Goal: Communication & Community: Answer question/provide support

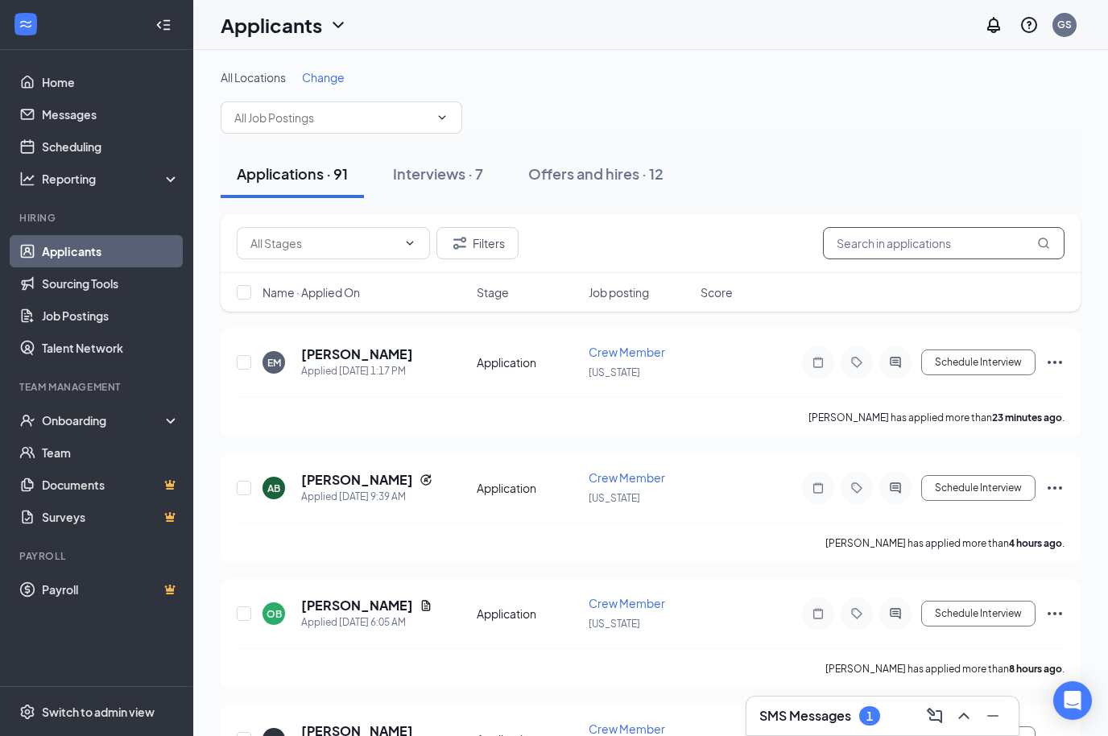
click at [914, 242] on input "text" at bounding box center [943, 243] width 241 height 32
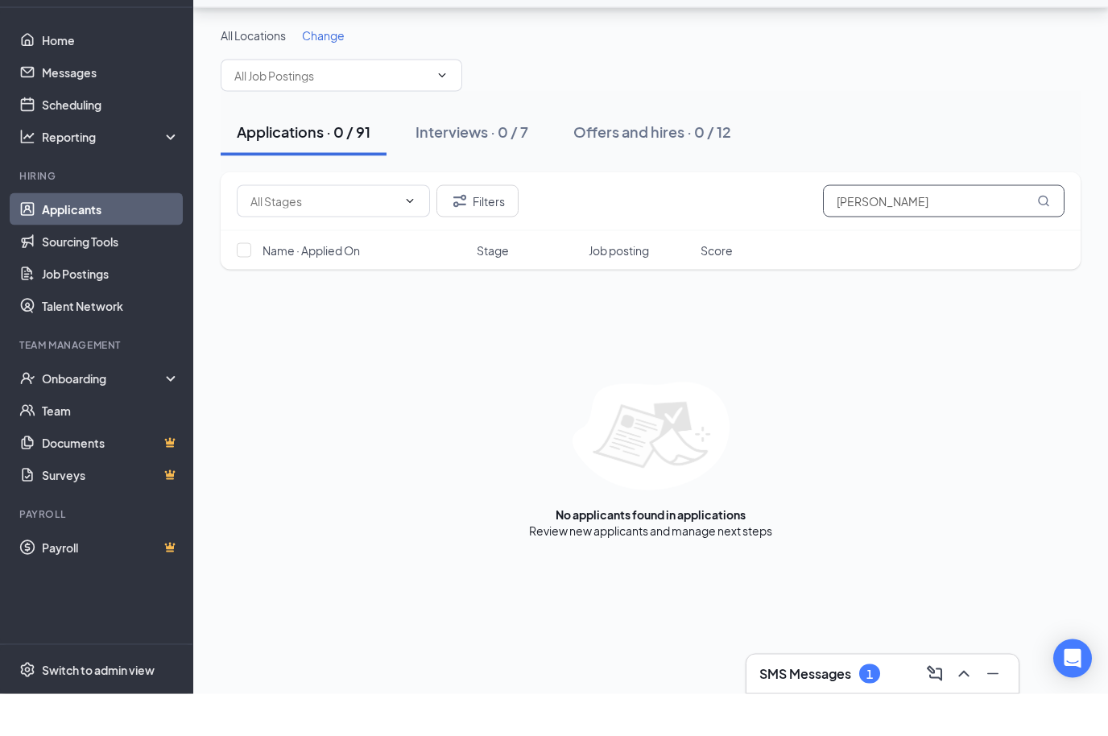
click at [928, 227] on input "[PERSON_NAME]" at bounding box center [943, 243] width 241 height 32
type input "J"
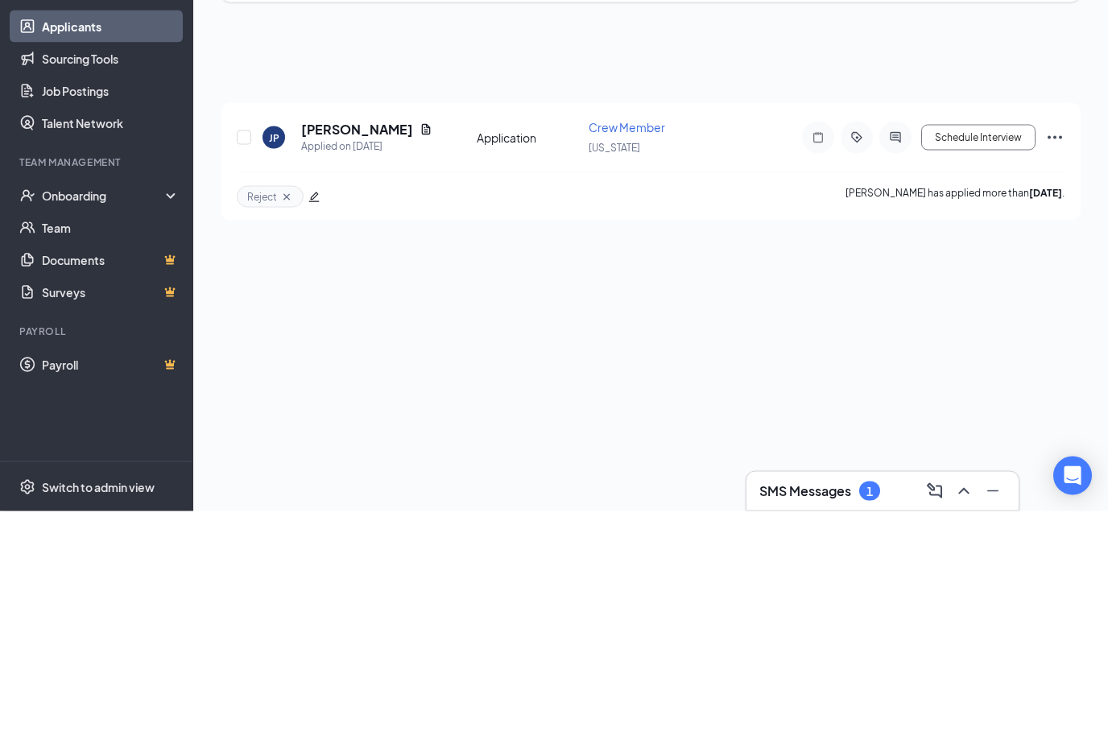
type input "[PERSON_NAME]"
click at [357, 345] on h5 "[PERSON_NAME]" at bounding box center [357, 354] width 112 height 18
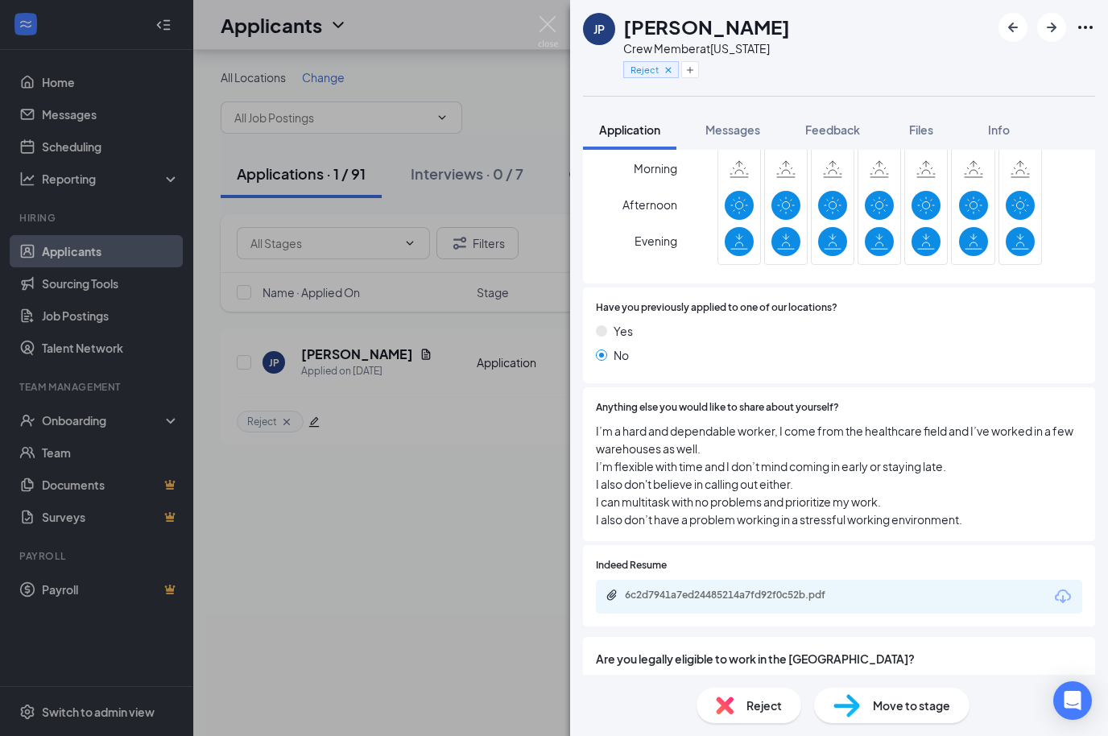
scroll to position [905, 0]
click at [1065, 588] on icon "Download" at bounding box center [1062, 597] width 19 height 19
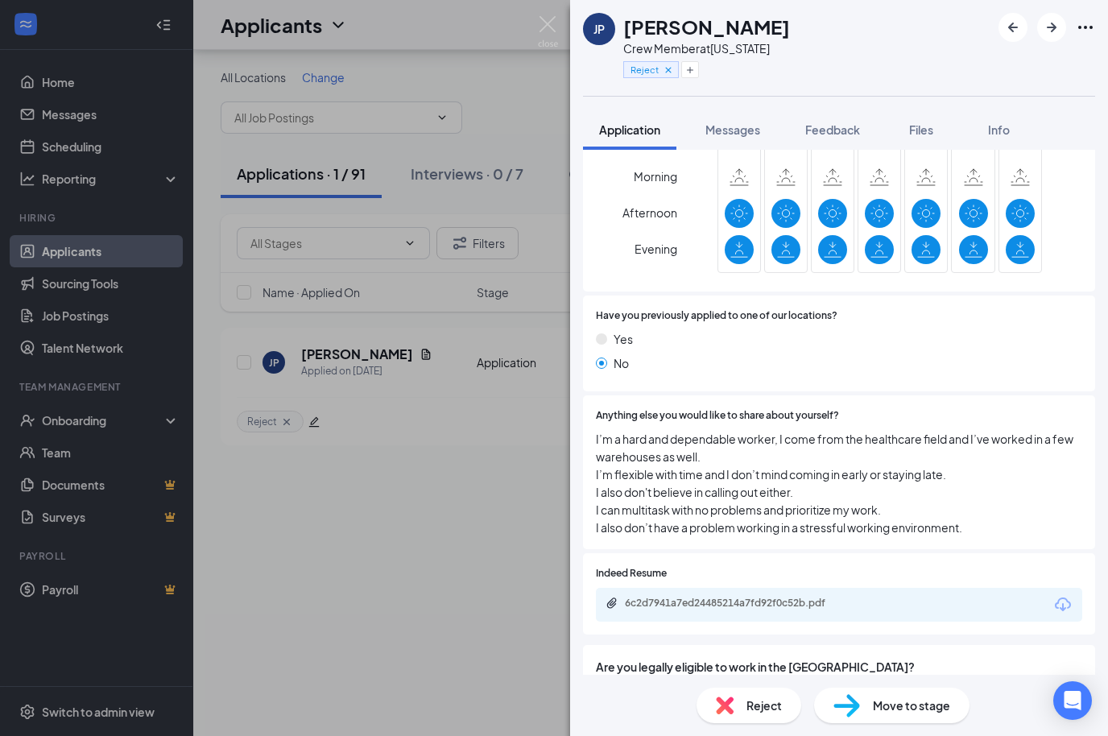
click at [89, 59] on div "JP [PERSON_NAME] Crew Member at [US_STATE] Reject Application Messages Feedback…" at bounding box center [554, 368] width 1108 height 736
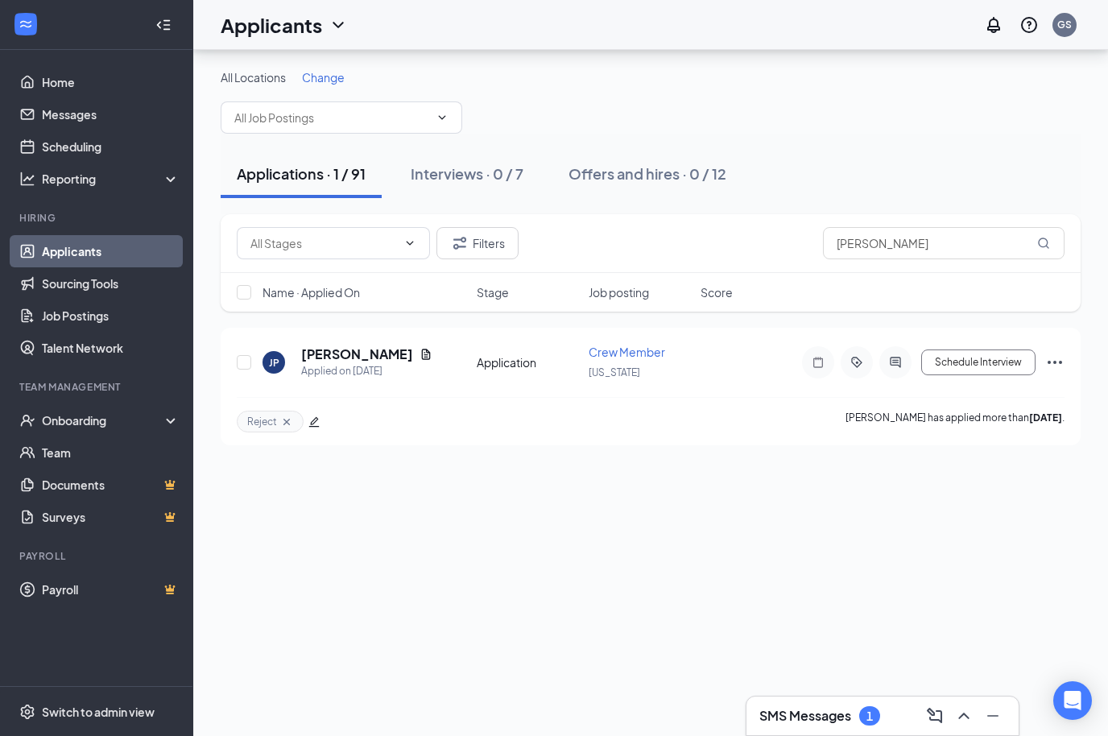
click at [89, 98] on link "Messages" at bounding box center [111, 114] width 138 height 32
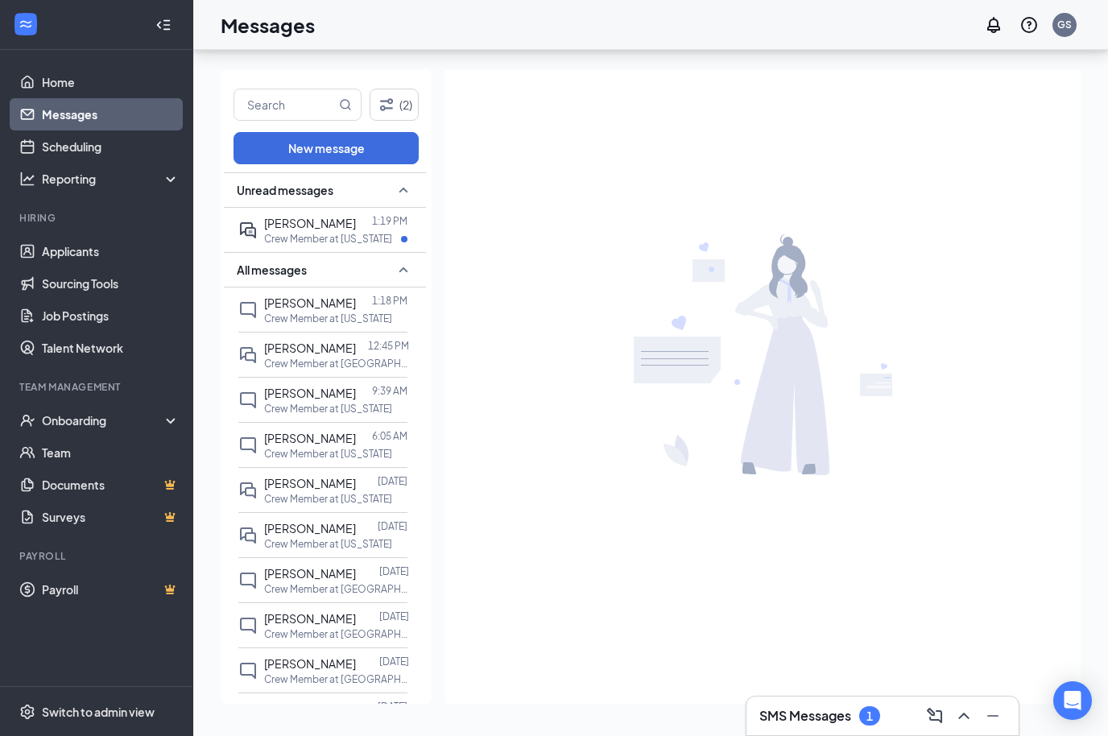
click at [324, 232] on p "Crew Member at [US_STATE]" at bounding box center [328, 239] width 128 height 14
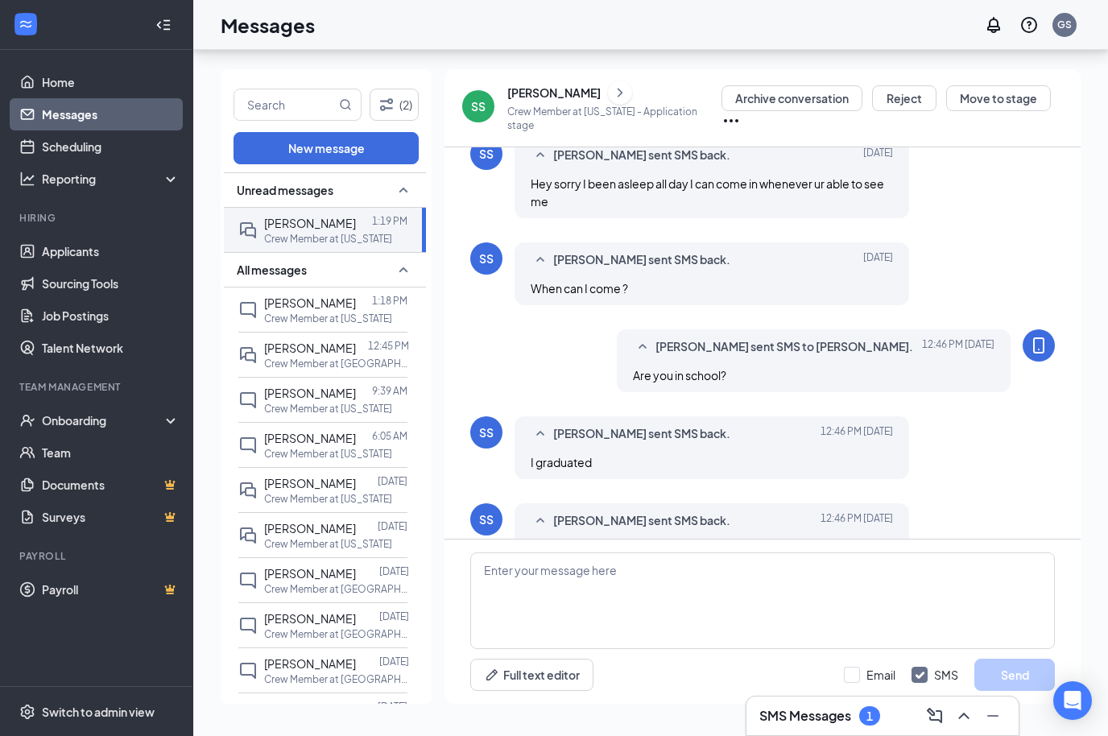
scroll to position [395, 0]
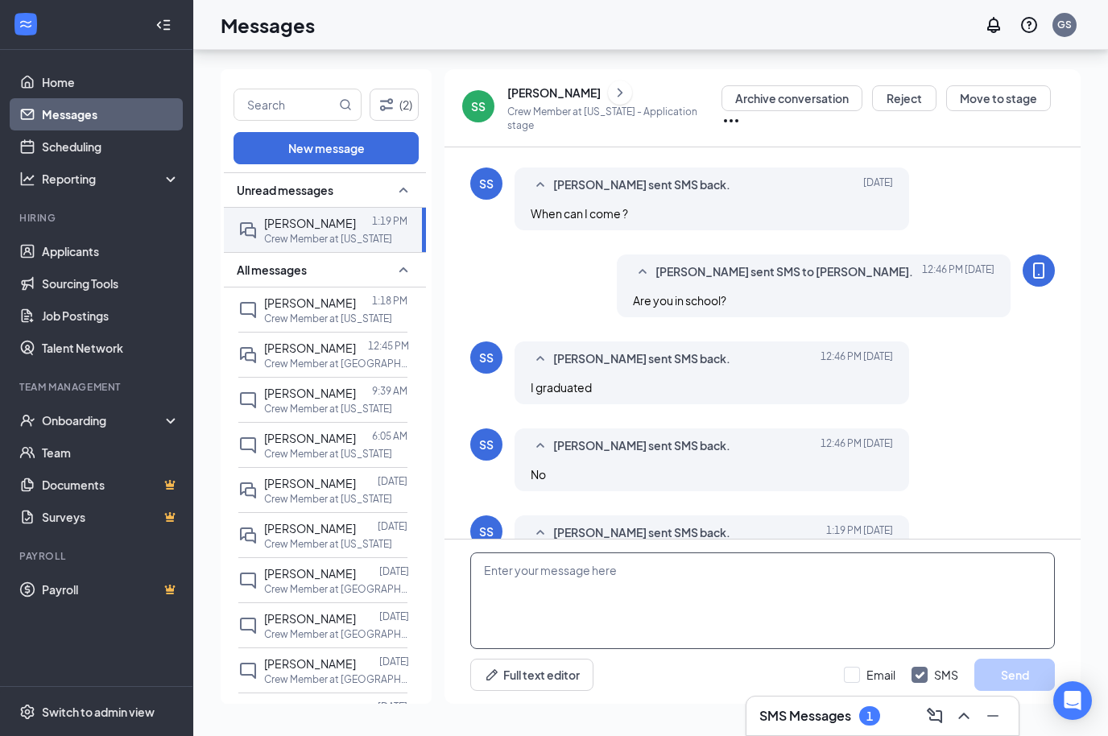
click at [580, 575] on textarea at bounding box center [762, 600] width 584 height 97
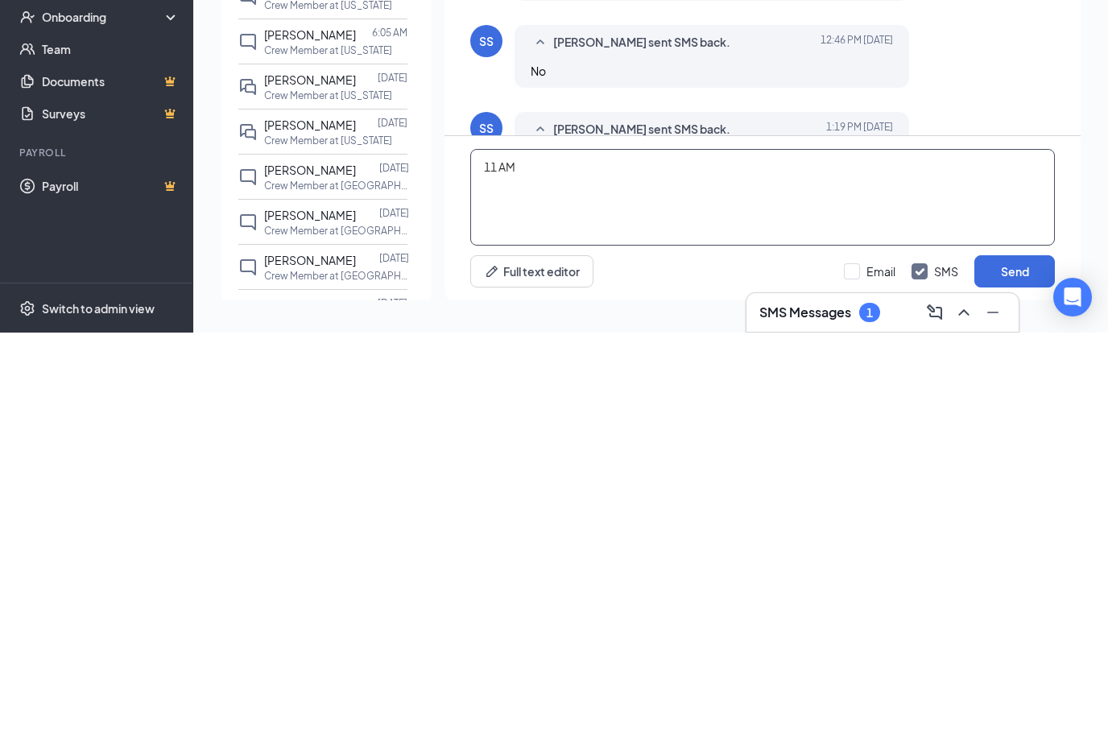
scroll to position [56, 0]
click at [871, 552] on textarea "11 AM [DATE] [STREET_ADDRESS][PERSON_NAME][US_STATE]. Ask for [DEMOGRAPHIC_DATA…" at bounding box center [762, 600] width 584 height 97
type textarea "11 AM [DATE] [STREET_ADDRESS][PERSON_NAME][US_STATE]. Ask for [PERSON_NAME] tha…"
click at [1021, 658] on button "Send" at bounding box center [1014, 674] width 80 height 32
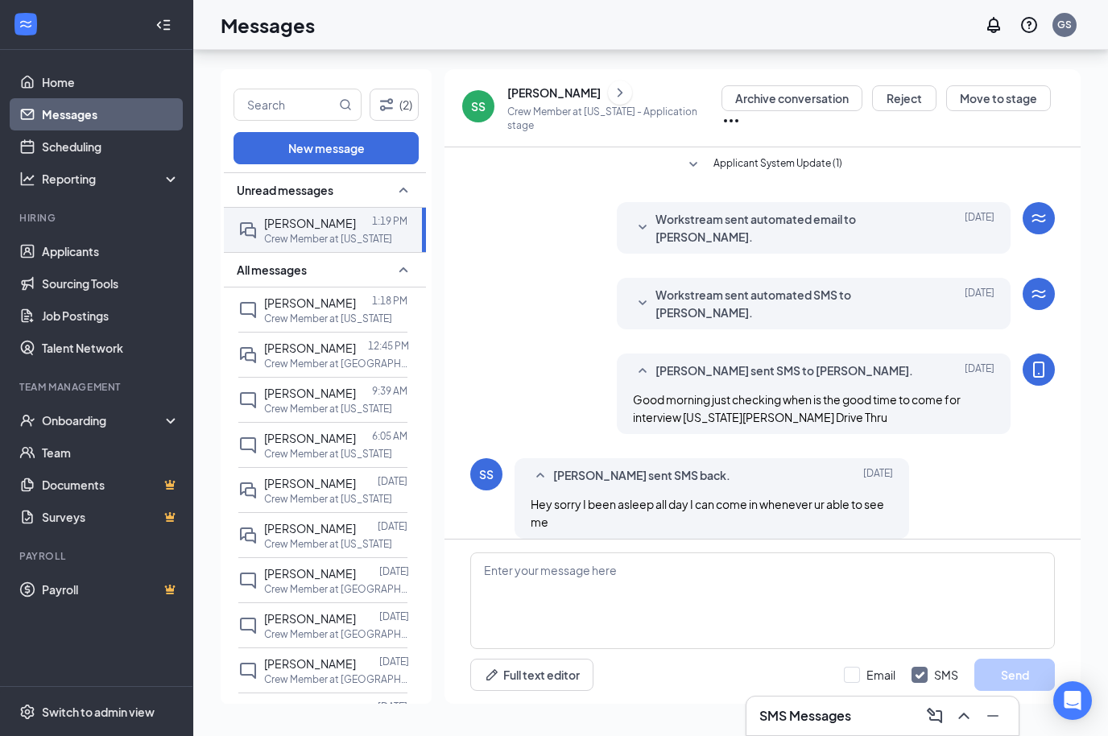
scroll to position [0, 0]
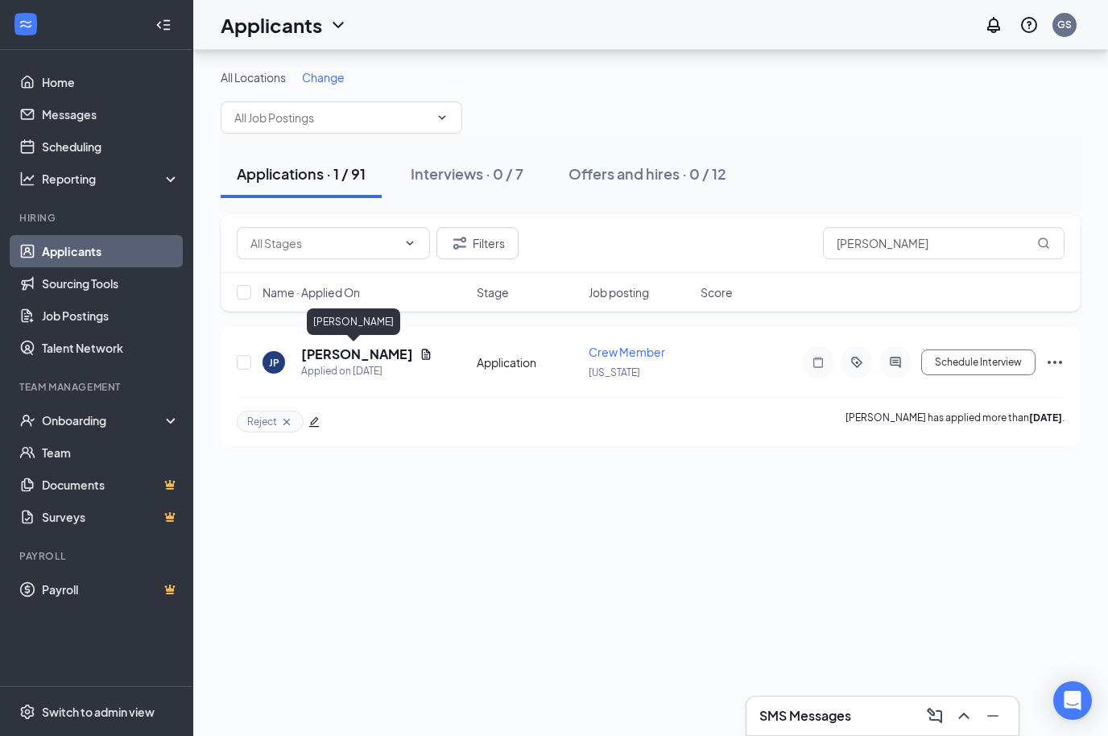
click at [348, 345] on h5 "[PERSON_NAME]" at bounding box center [357, 354] width 112 height 18
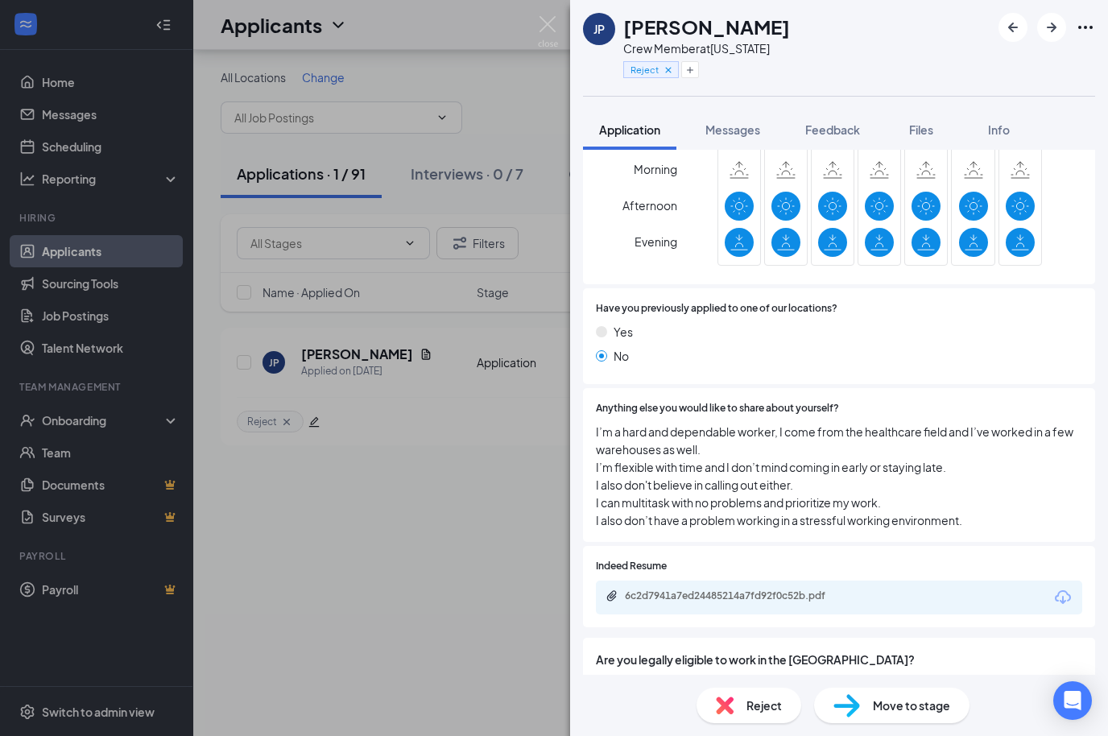
scroll to position [905, 0]
click at [1063, 593] on icon "Download" at bounding box center [1062, 598] width 16 height 14
click at [1069, 591] on icon "Download" at bounding box center [1062, 598] width 16 height 14
